Goal: Check status: Check status

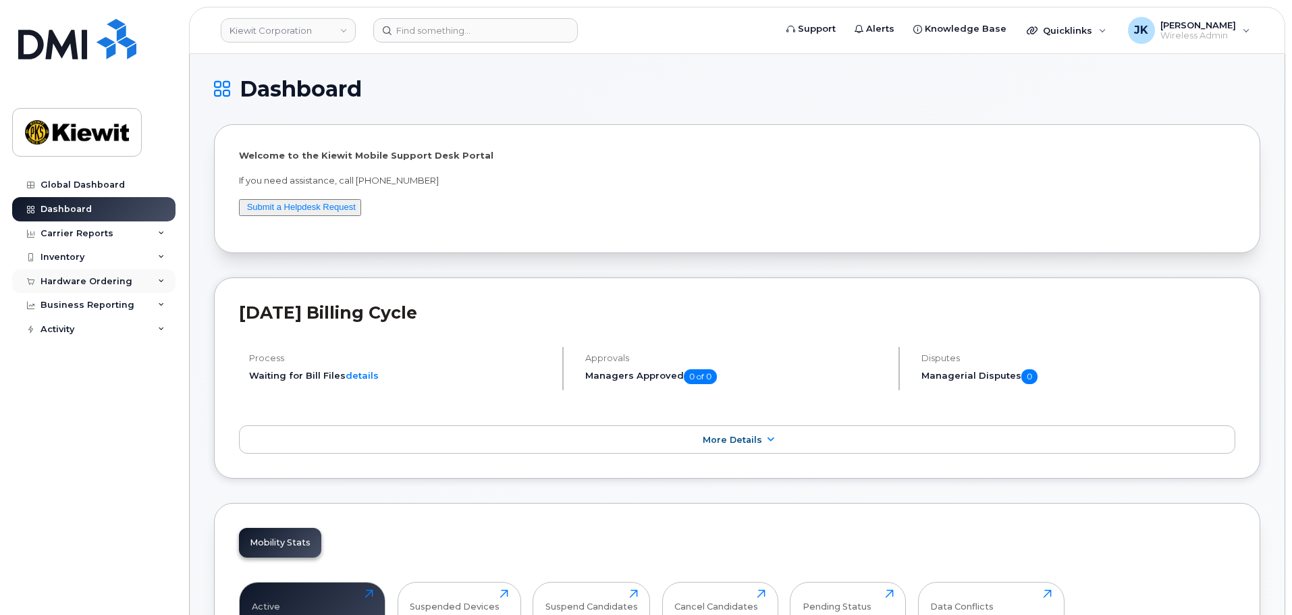
click at [59, 281] on div "Hardware Ordering" at bounding box center [87, 281] width 92 height 11
click at [66, 334] on div "Orders" at bounding box center [63, 332] width 33 height 12
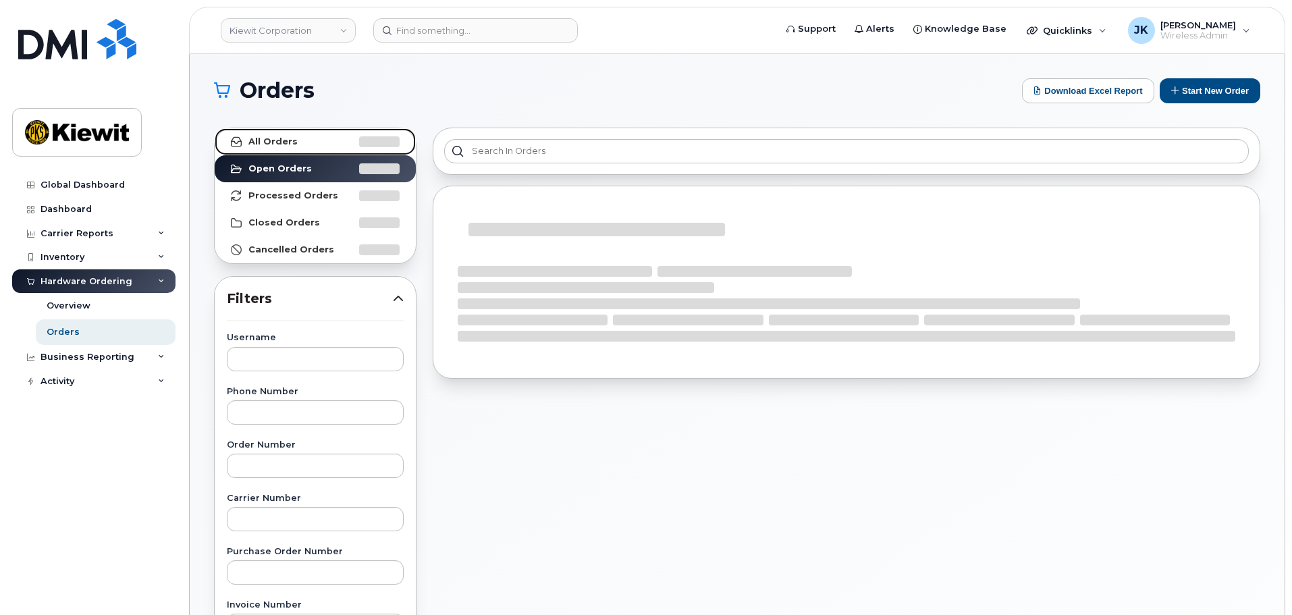
click at [282, 137] on strong "All Orders" at bounding box center [272, 141] width 49 height 11
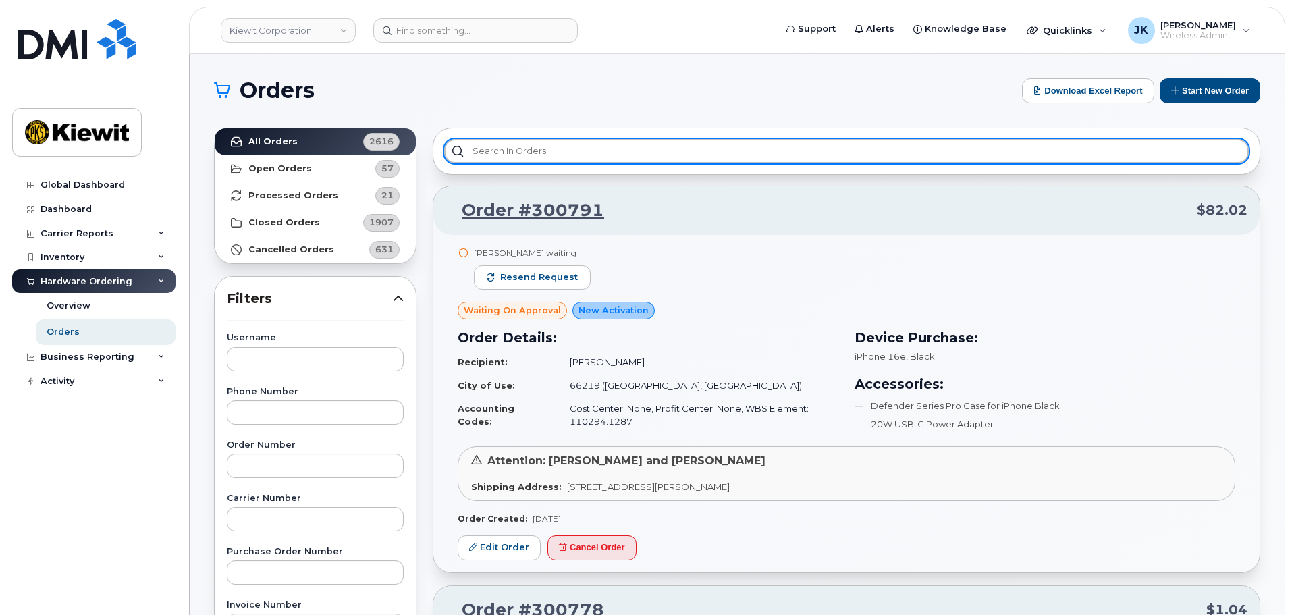
click at [539, 151] on input "text" at bounding box center [846, 151] width 805 height 24
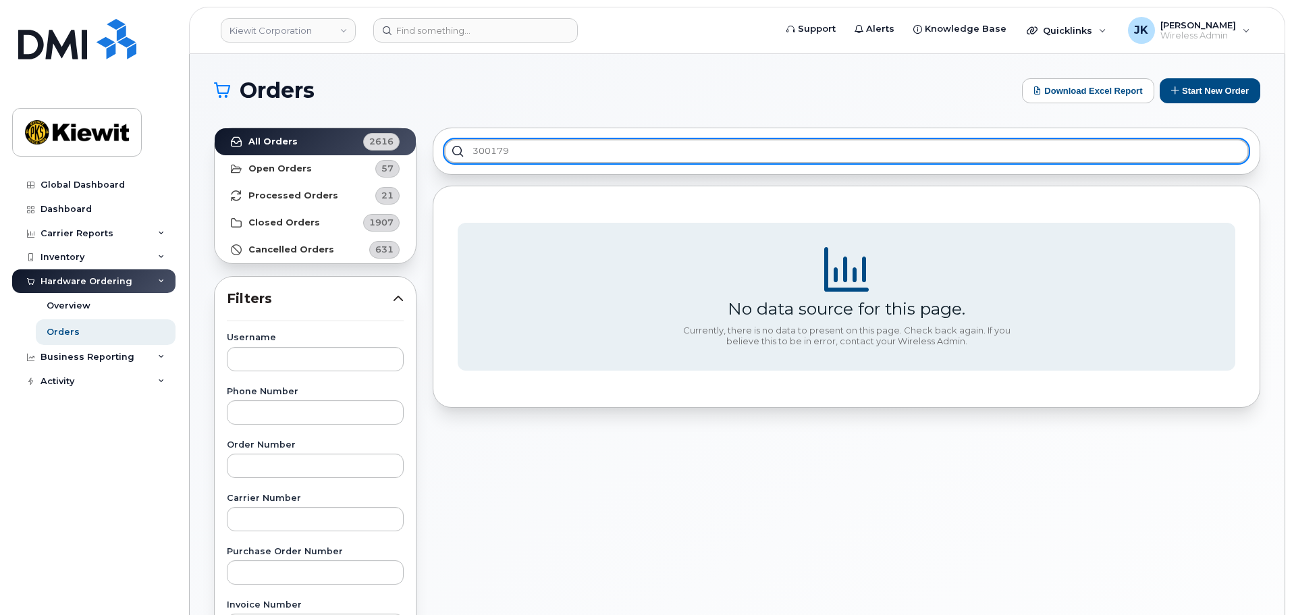
type input "300179"
drag, startPoint x: 539, startPoint y: 150, endPoint x: 432, endPoint y: 157, distance: 107.6
click at [433, 157] on div "300179" at bounding box center [847, 151] width 828 height 47
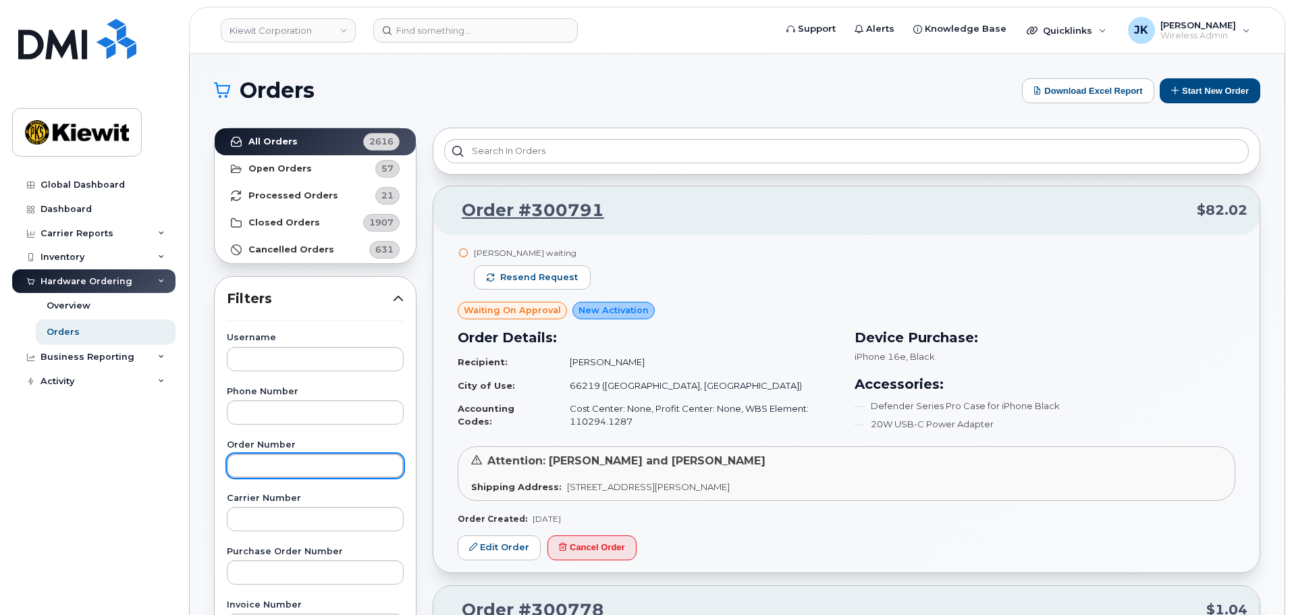
click at [289, 462] on input "text" at bounding box center [315, 466] width 177 height 24
paste input "300179"
type input "300179"
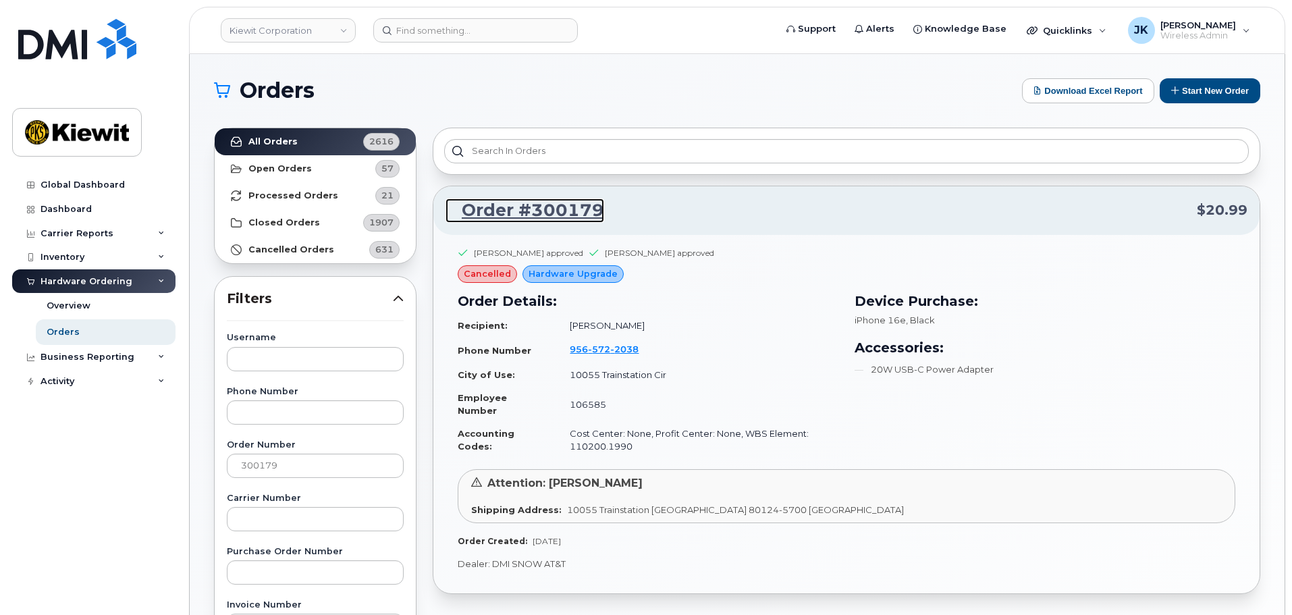
click at [532, 208] on link "Order #300179" at bounding box center [525, 211] width 159 height 24
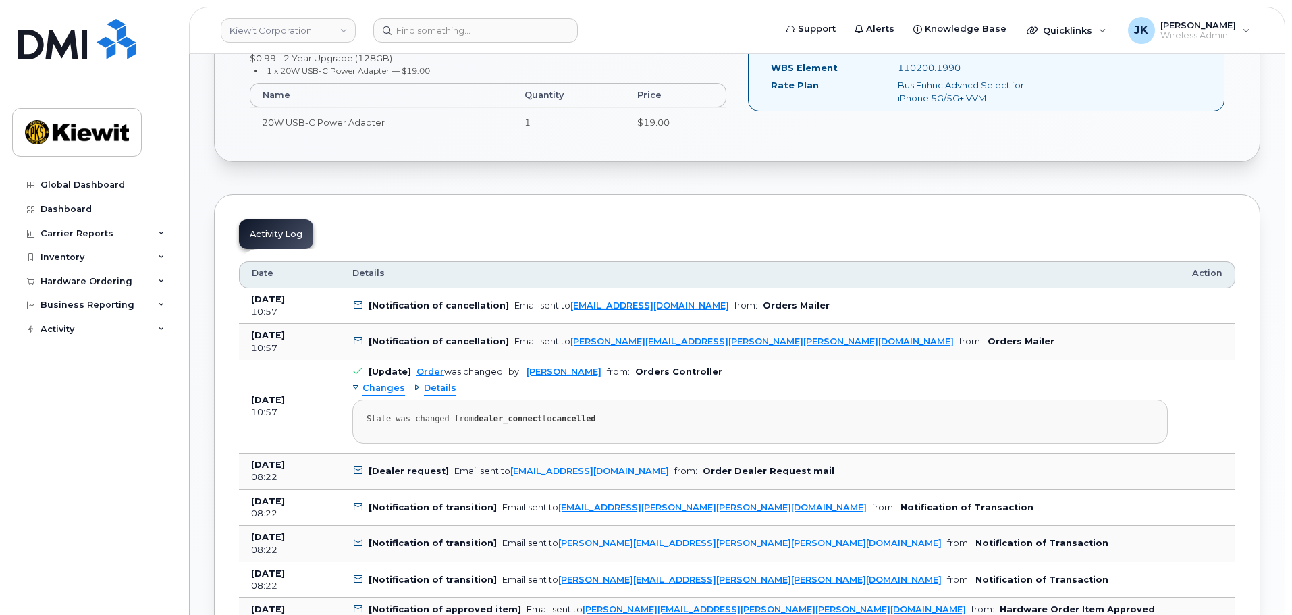
scroll to position [467, 0]
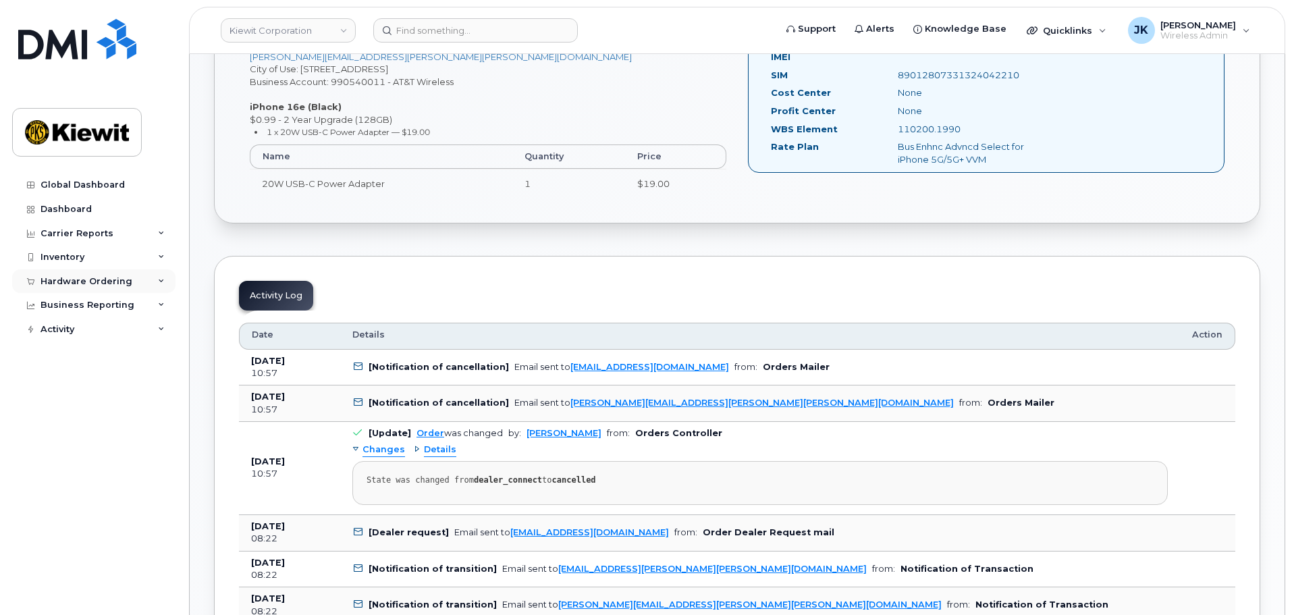
click at [87, 282] on div "Hardware Ordering" at bounding box center [87, 281] width 92 height 11
click at [88, 332] on link "Orders" at bounding box center [106, 332] width 140 height 26
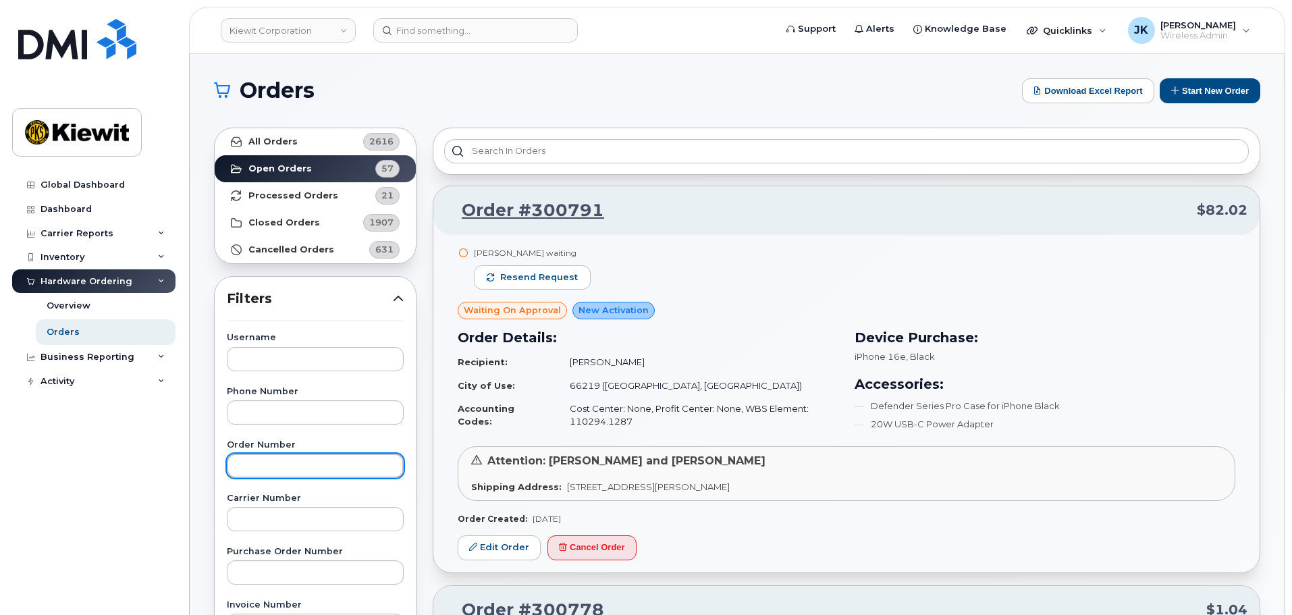
click at [329, 475] on input "text" at bounding box center [315, 466] width 177 height 24
paste input "300303"
type input "300303"
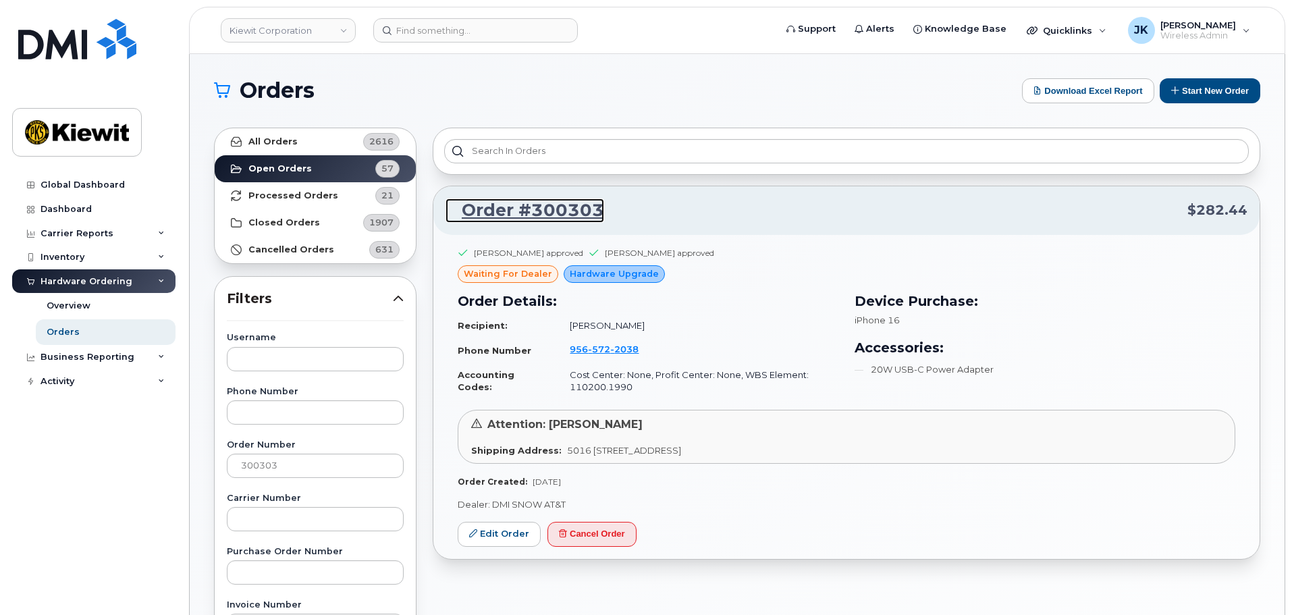
drag, startPoint x: 535, startPoint y: 212, endPoint x: 656, endPoint y: 336, distance: 172.9
click at [535, 212] on link "Order #300303" at bounding box center [525, 211] width 159 height 24
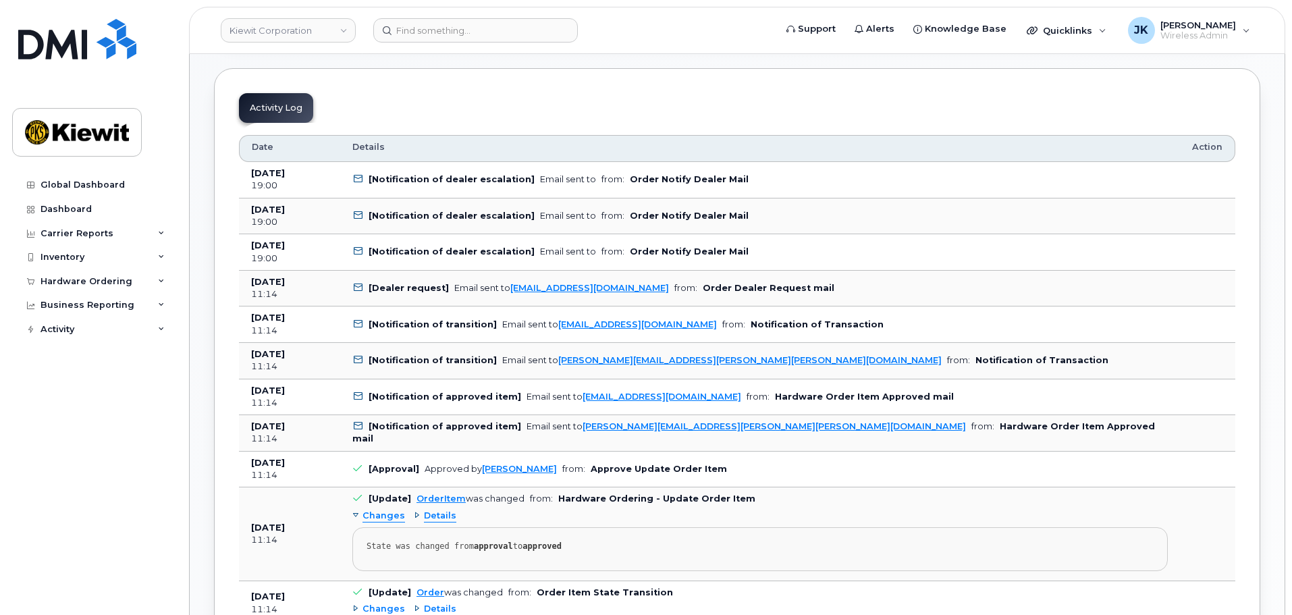
scroll to position [622, 0]
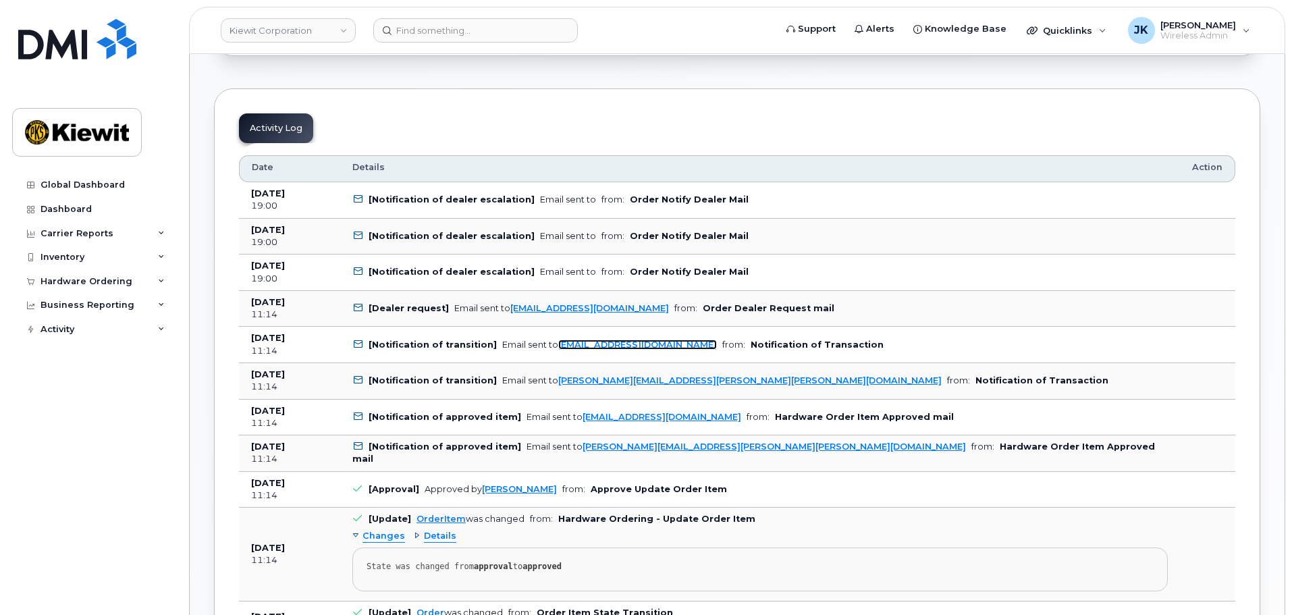
click at [600, 344] on link "abake@dminc.com" at bounding box center [637, 345] width 159 height 10
click at [452, 238] on b "[Notification of dealer escalation]" at bounding box center [452, 236] width 166 height 10
click at [360, 236] on icon at bounding box center [358, 236] width 9 height 9
click at [248, 233] on td "Sep 11, 2025 19:00" at bounding box center [289, 237] width 101 height 36
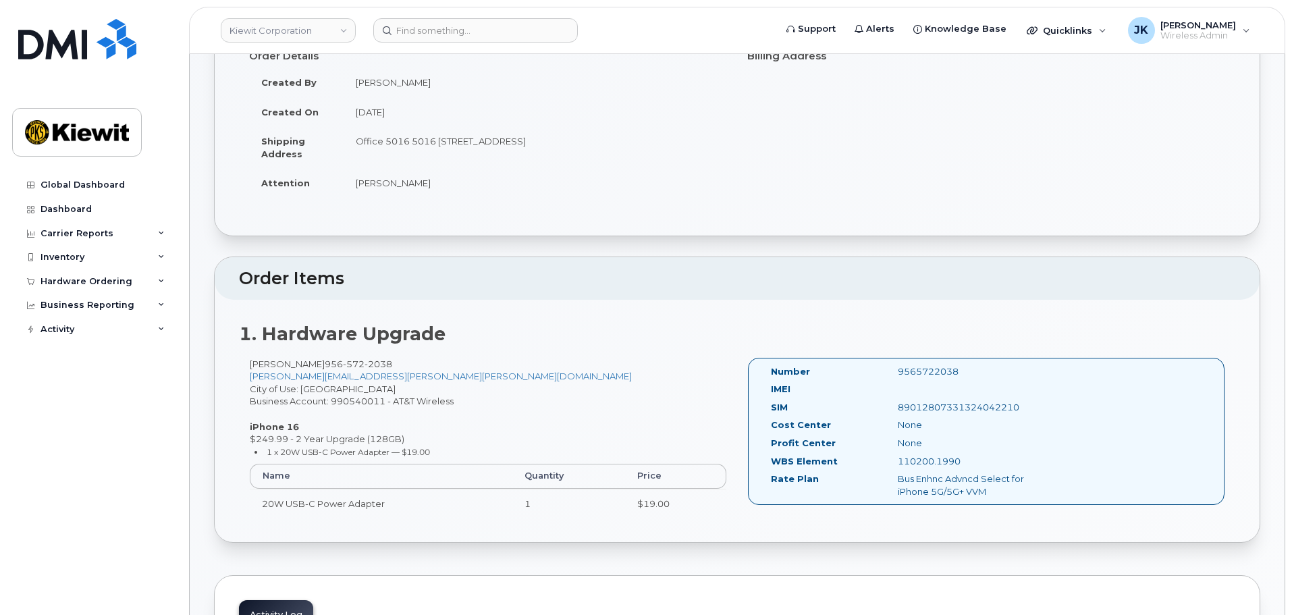
scroll to position [0, 0]
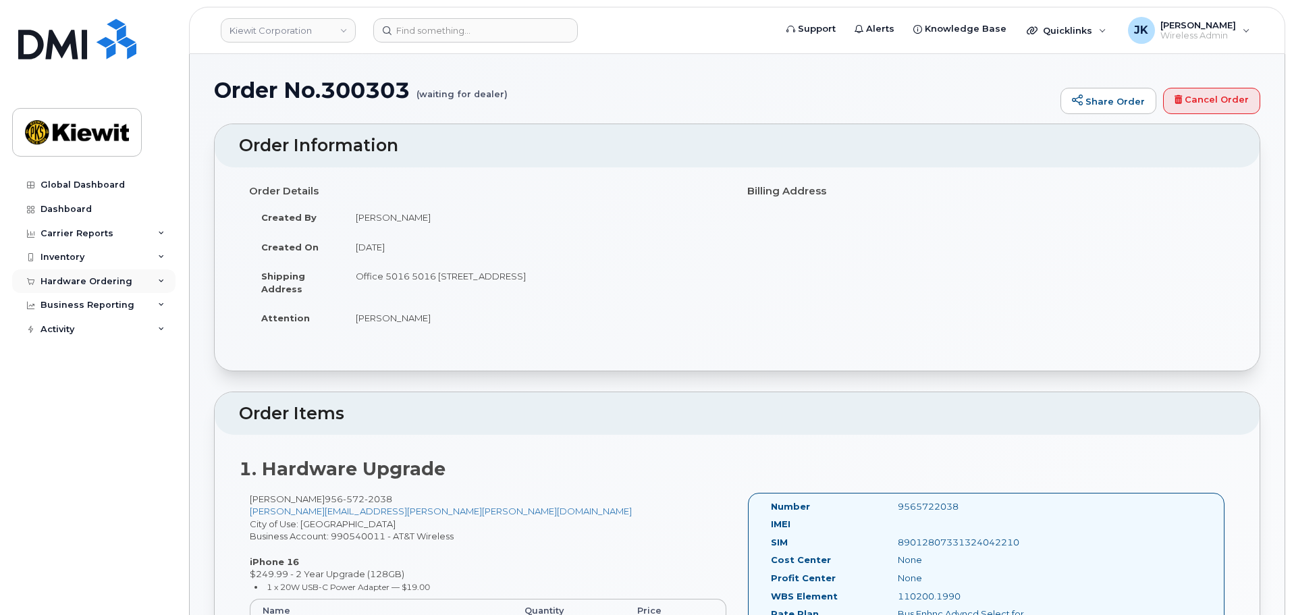
click at [162, 280] on icon at bounding box center [161, 281] width 7 height 7
click at [78, 336] on link "Orders" at bounding box center [106, 332] width 140 height 26
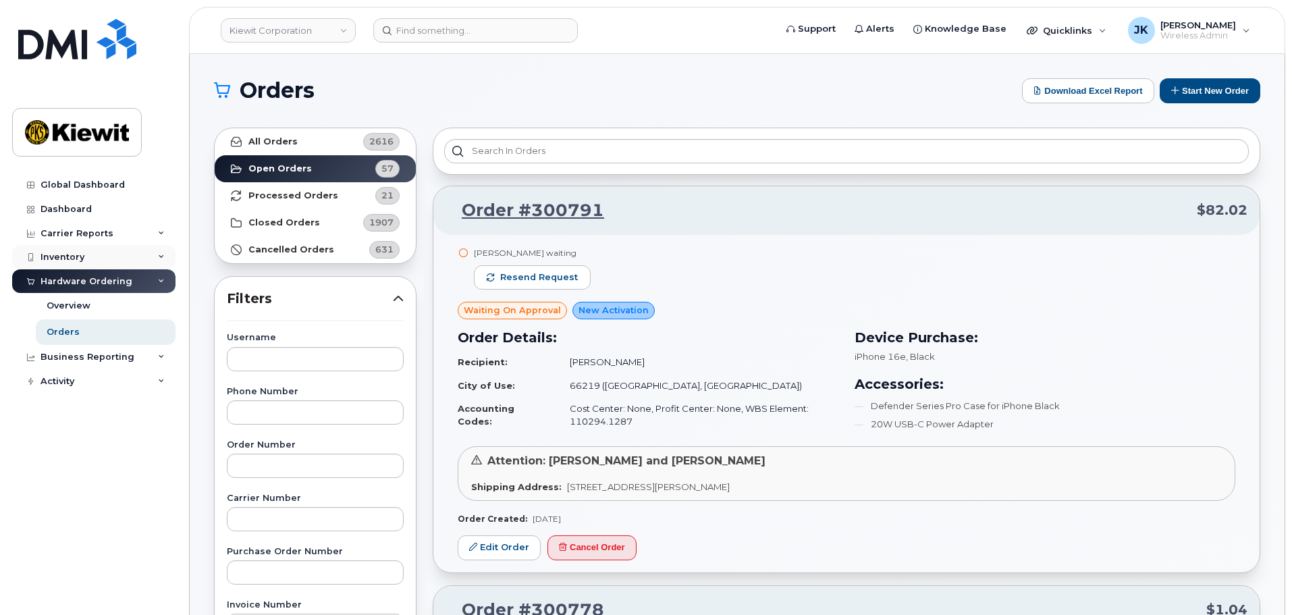
click at [107, 256] on div "Inventory" at bounding box center [93, 257] width 163 height 24
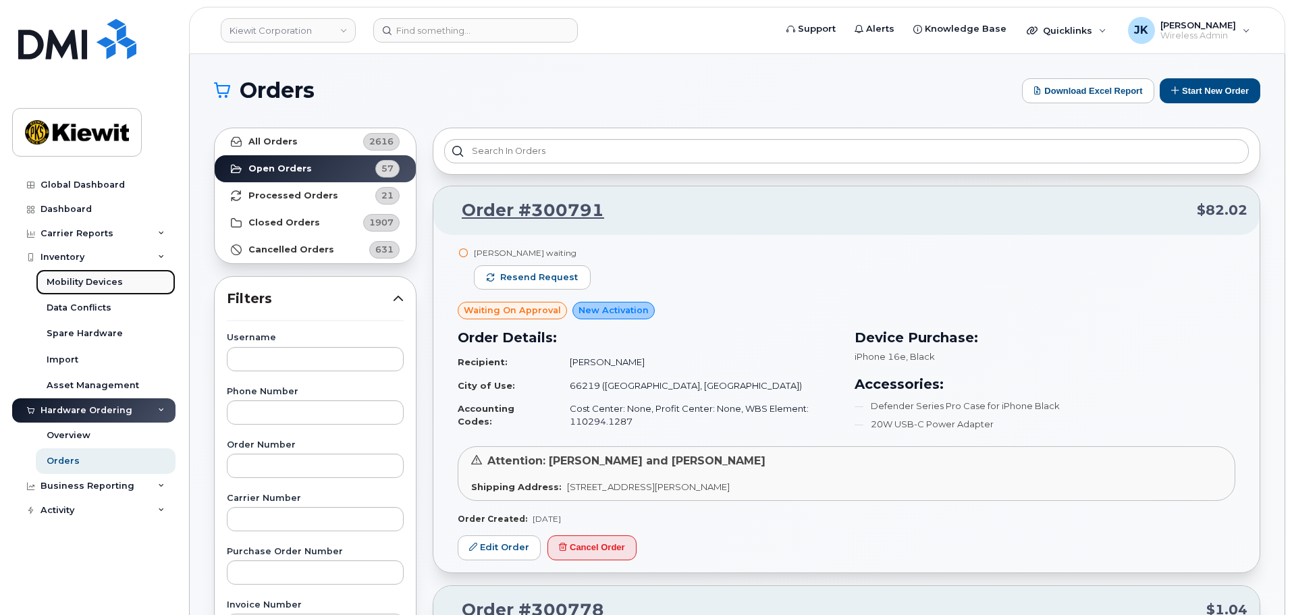
click at [88, 281] on div "Mobility Devices" at bounding box center [85, 282] width 76 height 12
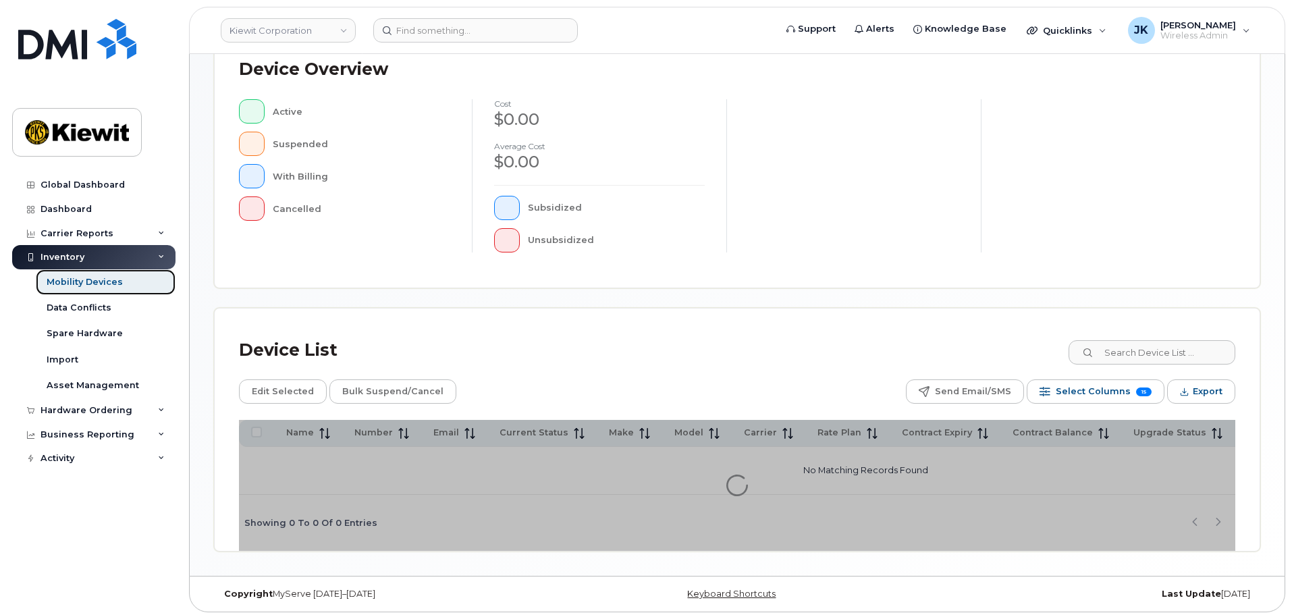
scroll to position [317, 0]
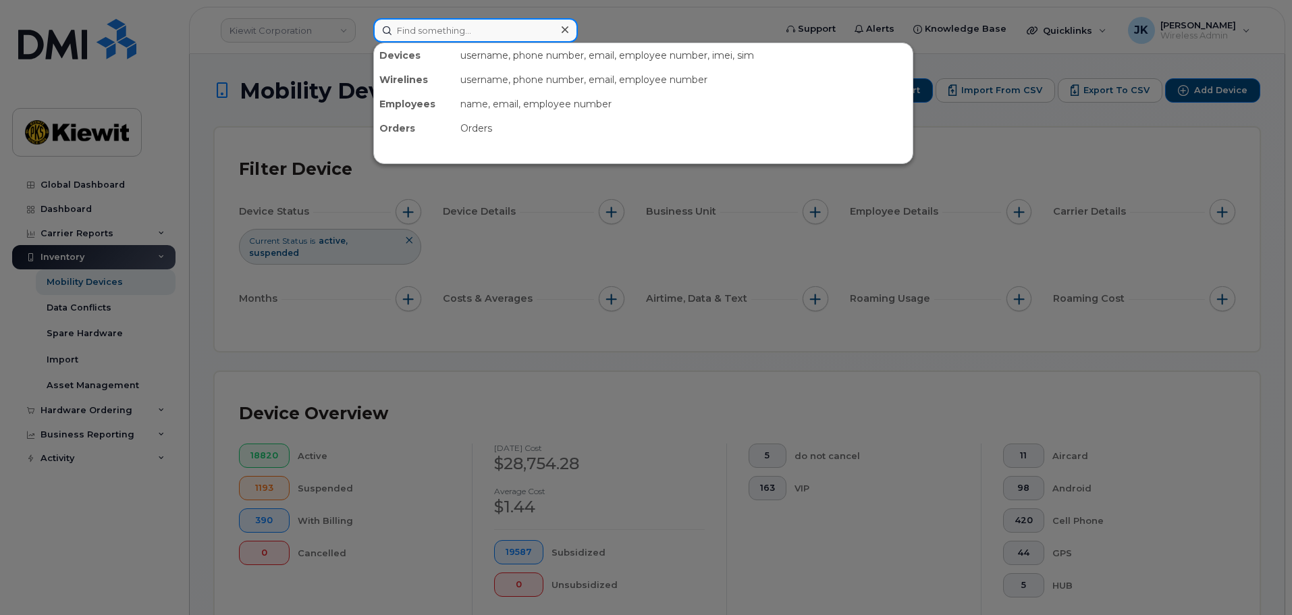
click at [405, 37] on input at bounding box center [475, 30] width 205 height 24
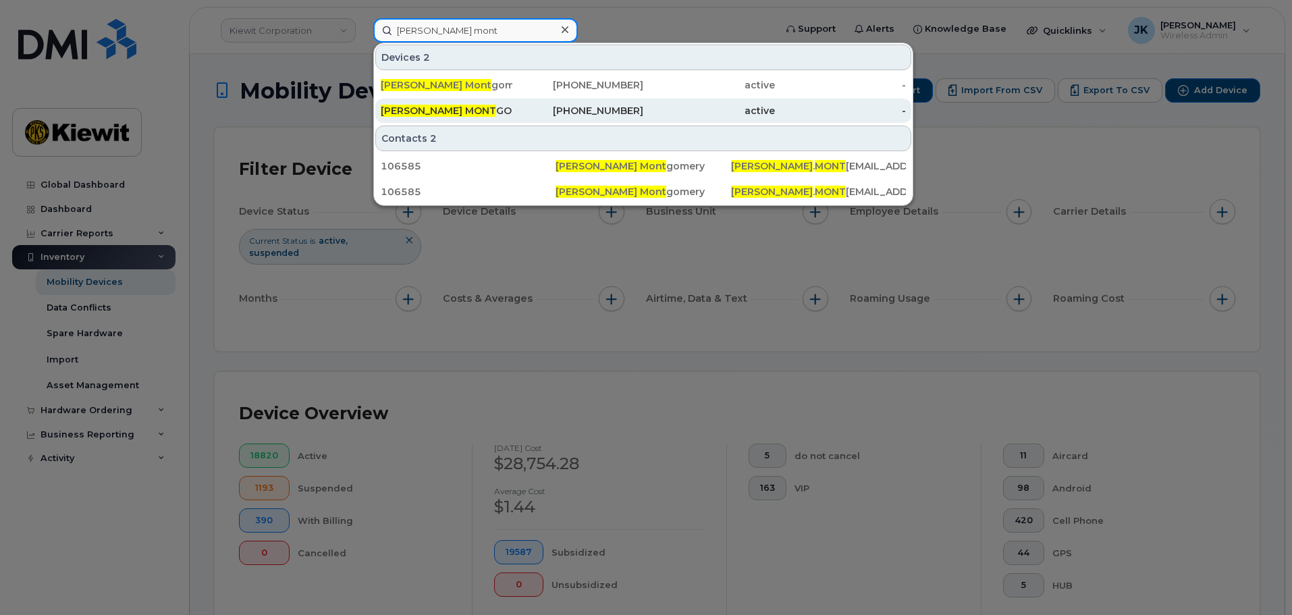
type input "krystal mont"
click at [538, 114] on div "956-572-2038" at bounding box center [578, 111] width 132 height 14
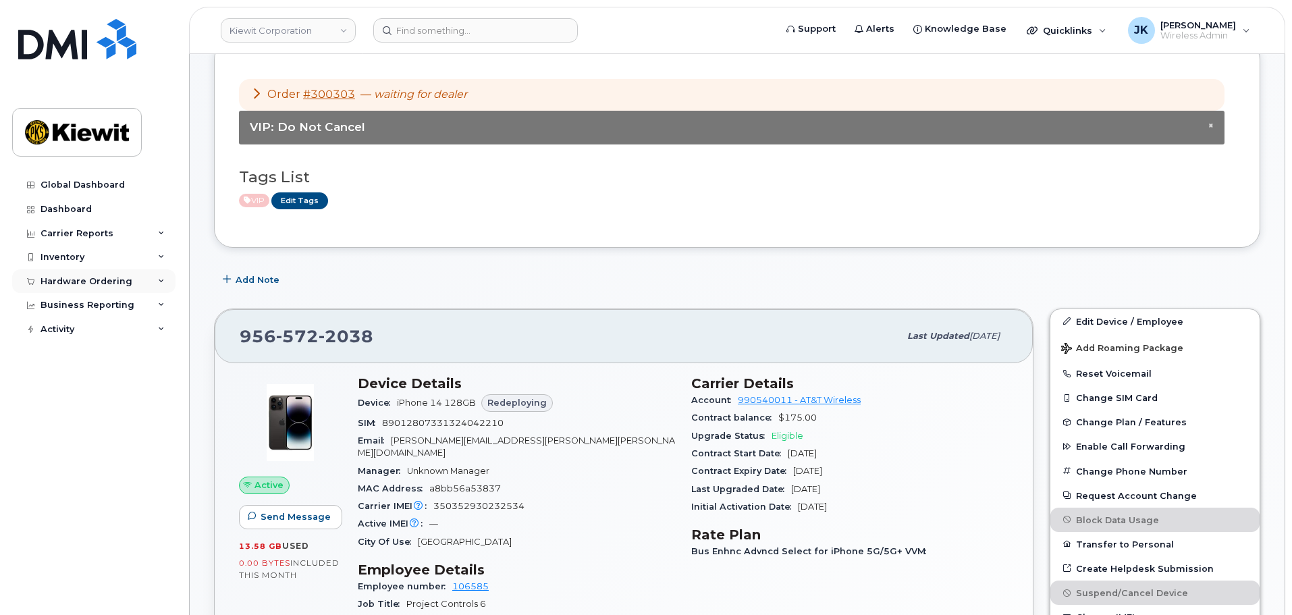
scroll to position [135, 0]
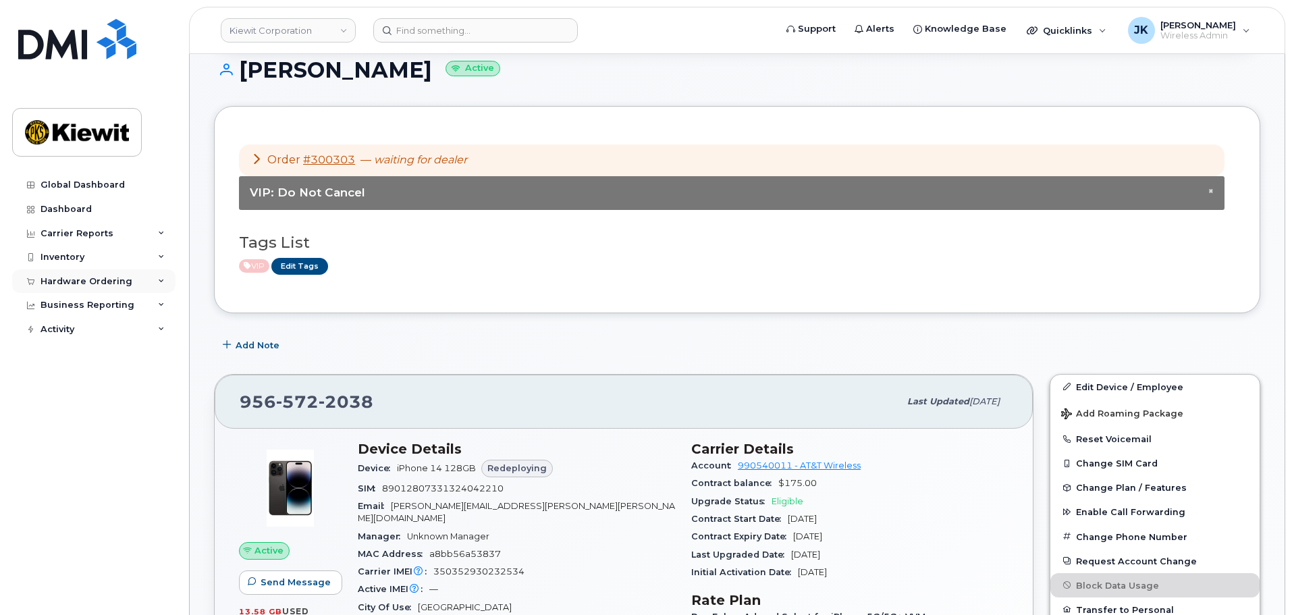
click at [111, 281] on div "Hardware Ordering" at bounding box center [87, 281] width 92 height 11
click at [71, 334] on div "Orders" at bounding box center [63, 332] width 33 height 12
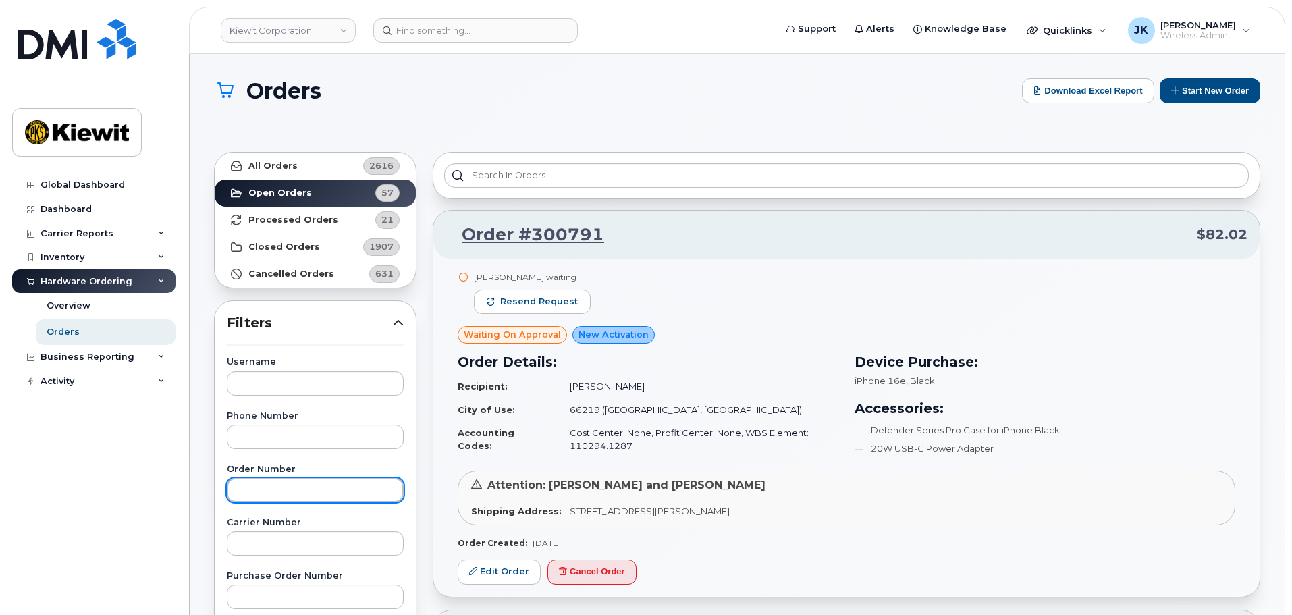
click at [337, 490] on input "text" at bounding box center [315, 490] width 177 height 24
type input "300303"
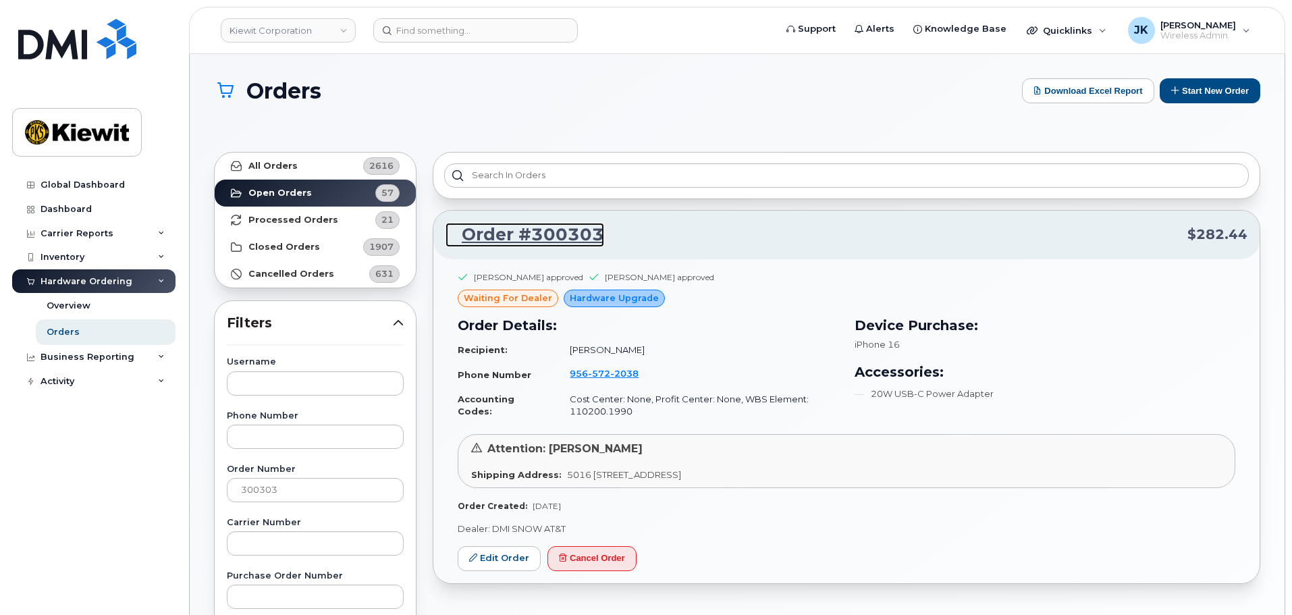
click at [566, 228] on link "Order #300303" at bounding box center [525, 235] width 159 height 24
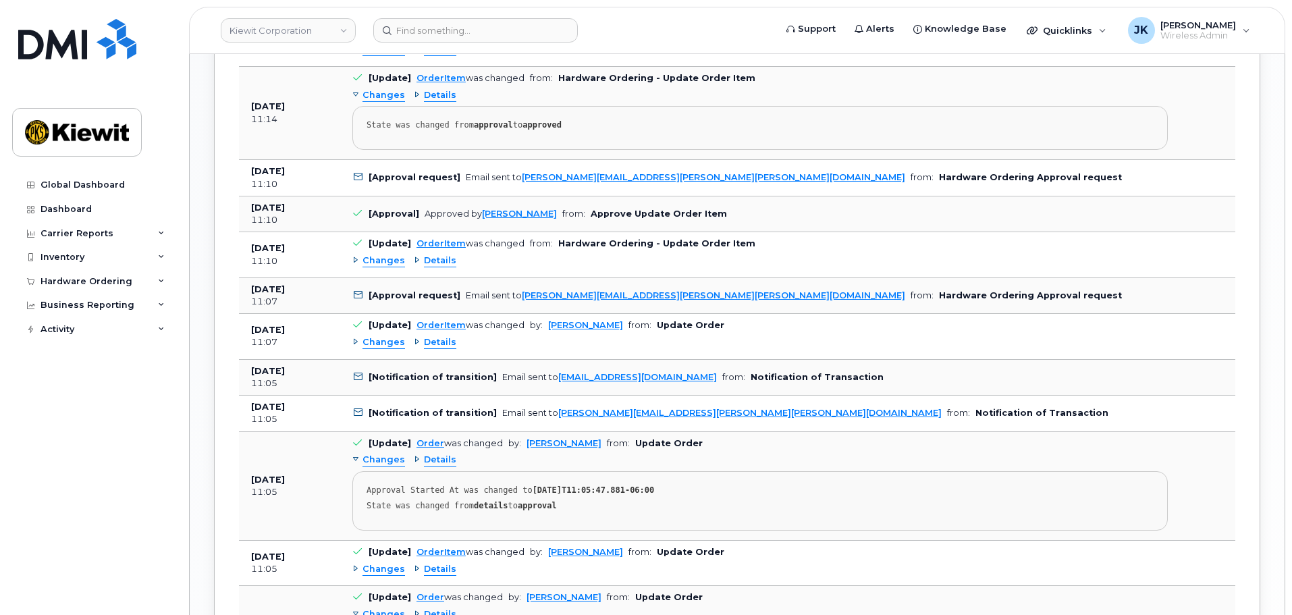
scroll to position [1215, 0]
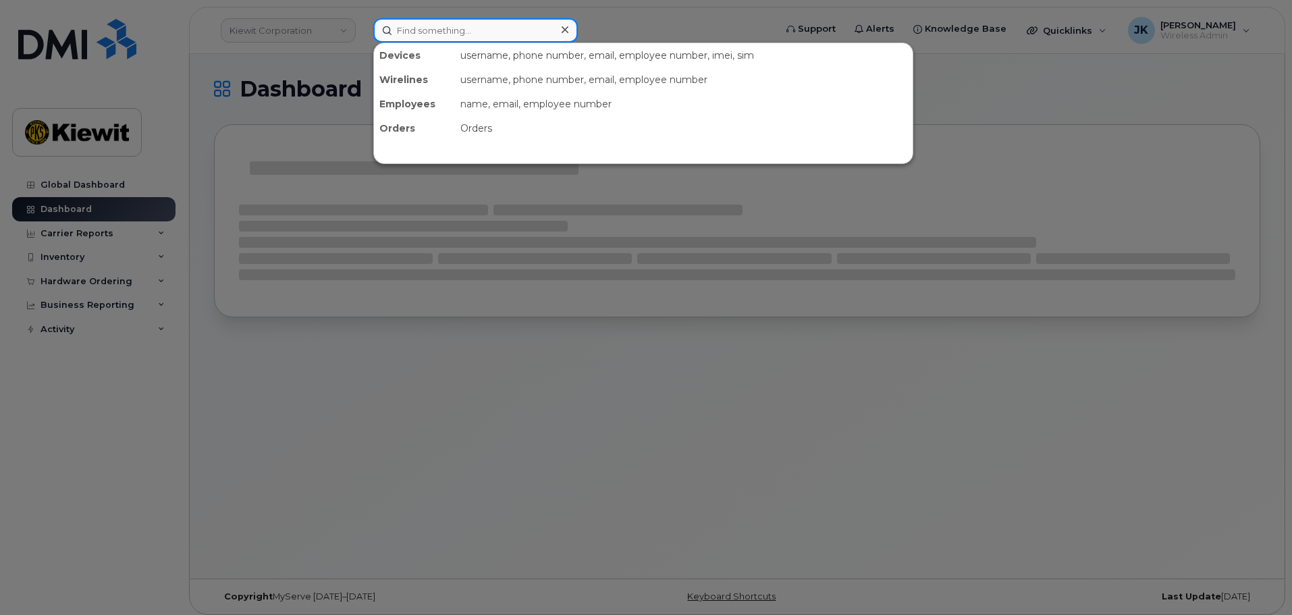
click at [416, 26] on input at bounding box center [475, 30] width 205 height 24
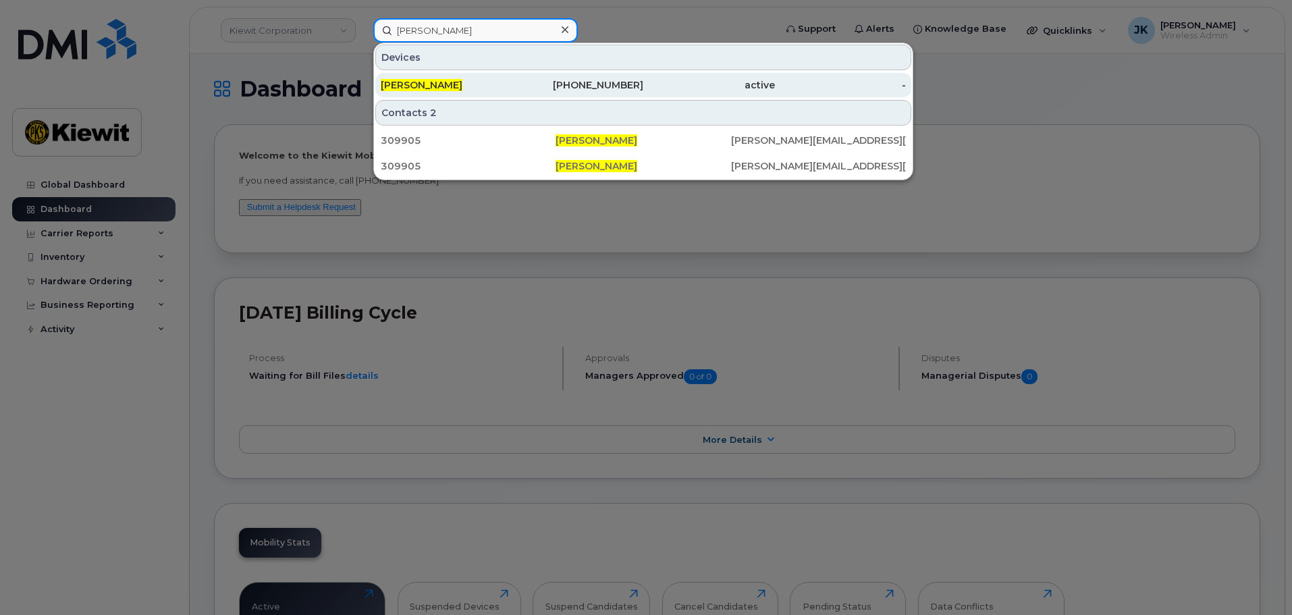
type input "[PERSON_NAME]"
click at [479, 86] on div "[PERSON_NAME]" at bounding box center [447, 85] width 132 height 14
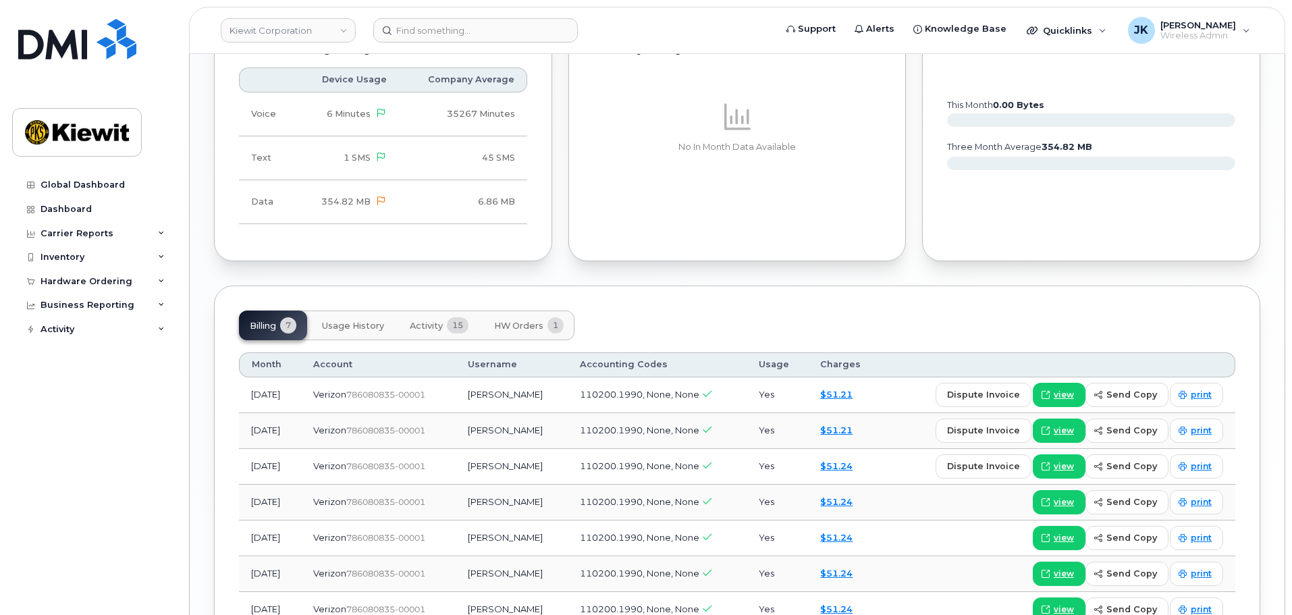
scroll to position [1348, 0]
